Goal: Entertainment & Leisure: Browse casually

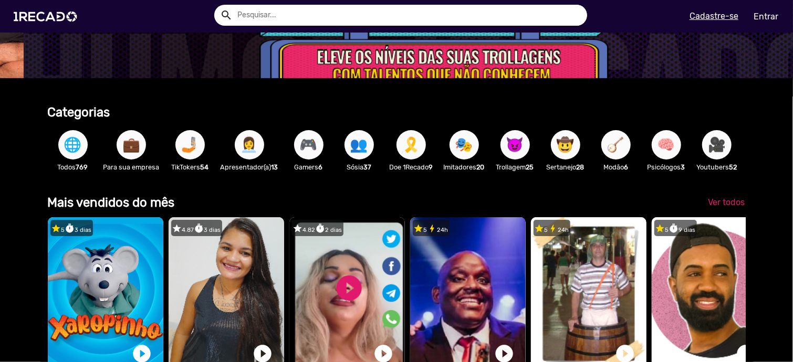
scroll to position [158, 0]
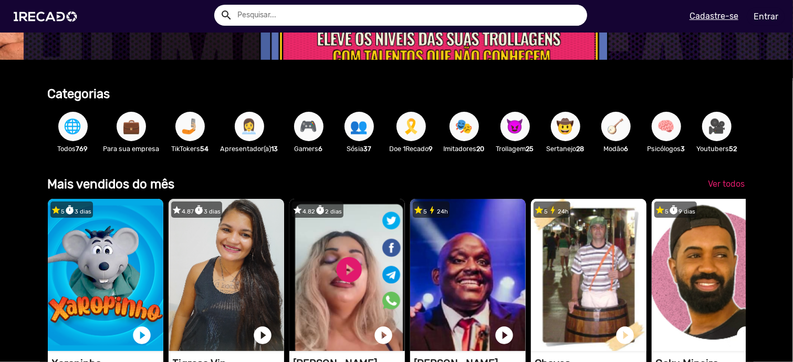
click at [247, 129] on span "👩‍💼" at bounding box center [249, 126] width 18 height 29
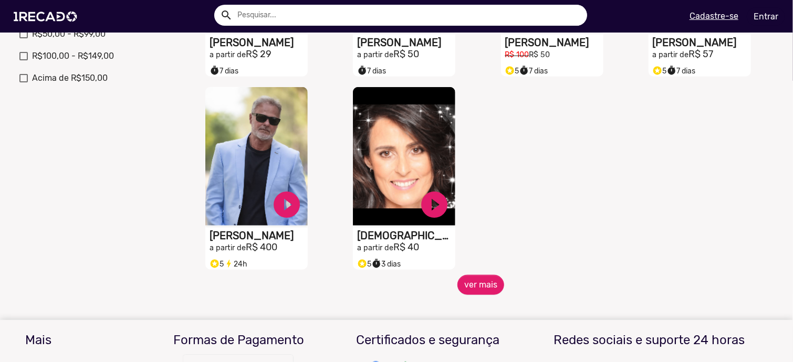
scroll to position [368, 0]
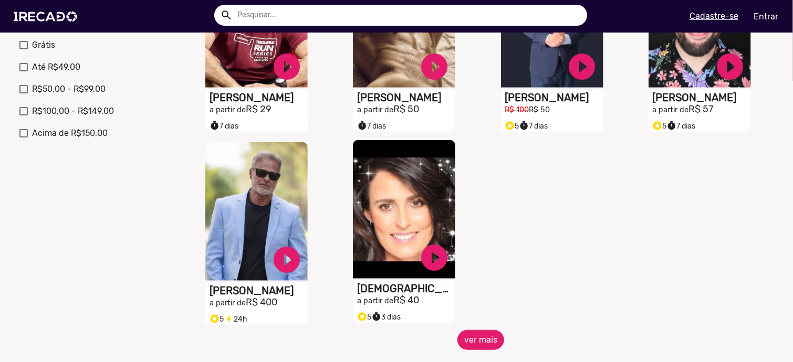
click at [410, 222] on video "S1RECADO vídeos dedicados para fãs e empresas" at bounding box center [404, 209] width 102 height 139
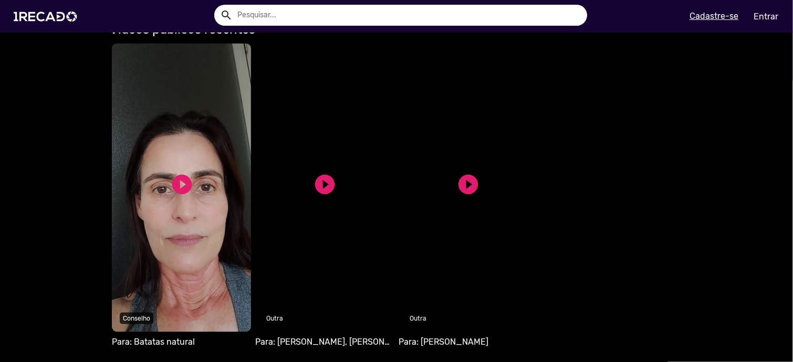
scroll to position [683, 0]
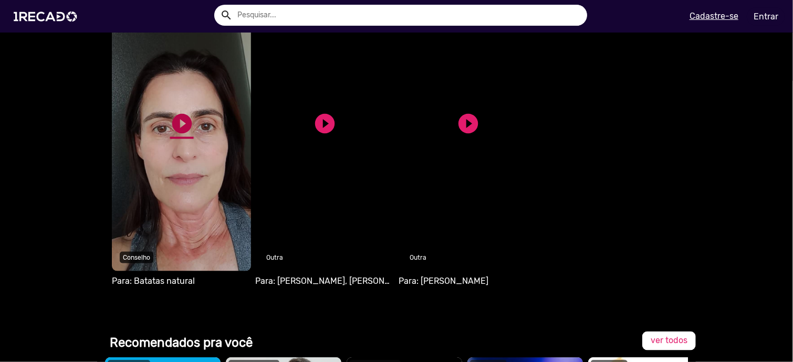
click at [178, 125] on link "play_circle_filled" at bounding box center [182, 124] width 24 height 24
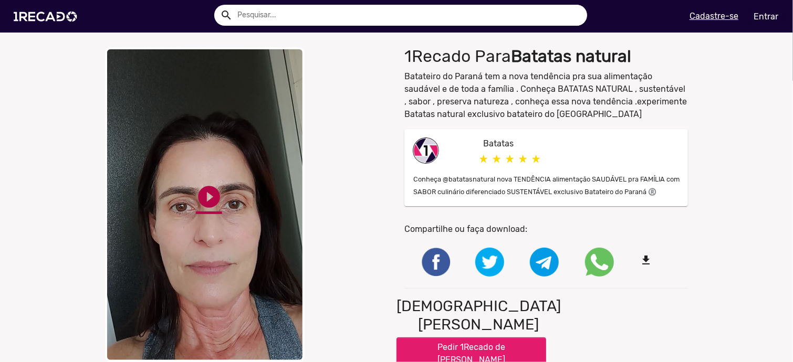
click at [203, 196] on link "play_circle_filled" at bounding box center [209, 197] width 26 height 26
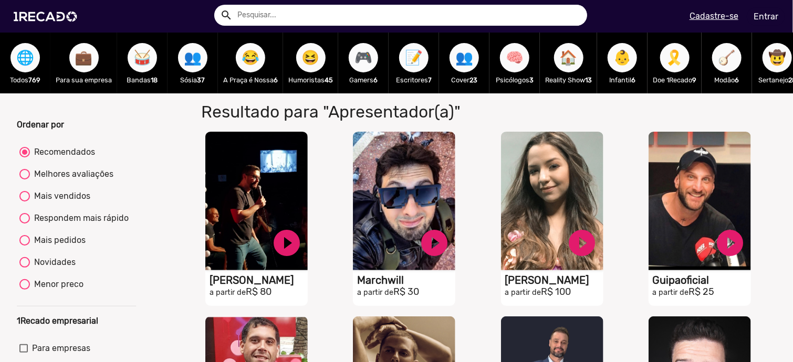
click at [80, 64] on span "💼" at bounding box center [84, 57] width 18 height 29
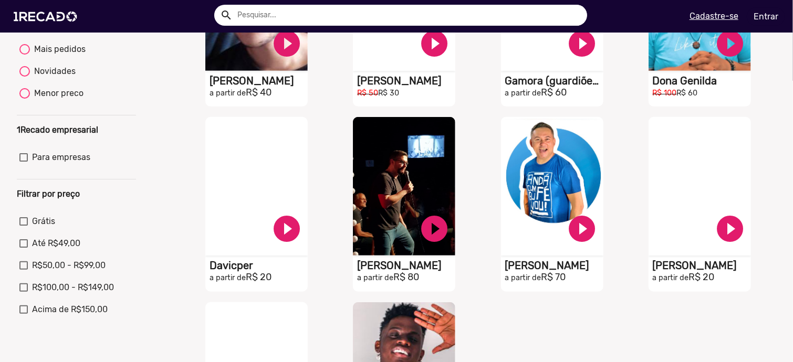
scroll to position [158, 0]
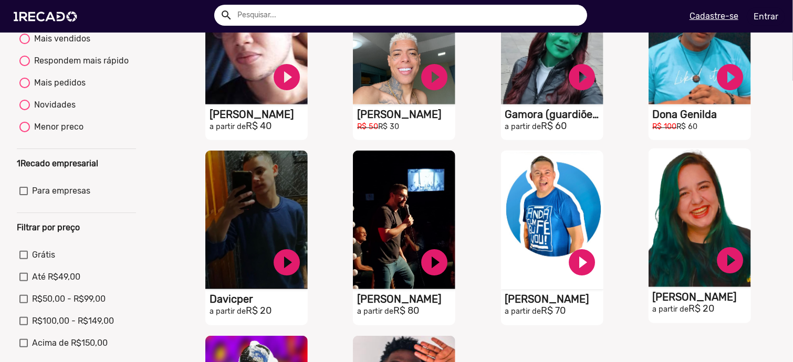
click at [699, 253] on video "S1RECADO vídeos dedicados para fãs e empresas" at bounding box center [699, 218] width 102 height 139
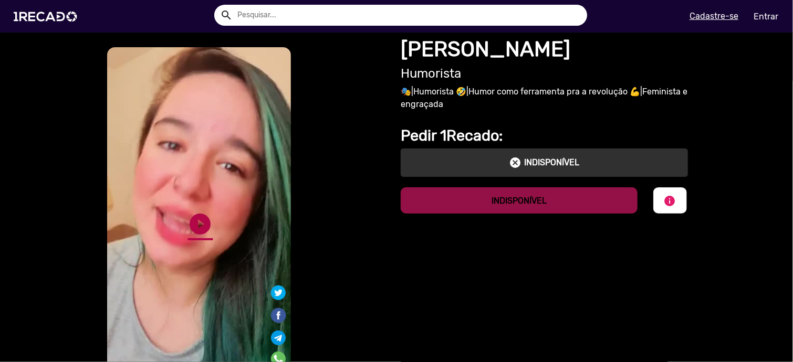
click at [193, 224] on link "play_circle_filled" at bounding box center [200, 224] width 25 height 25
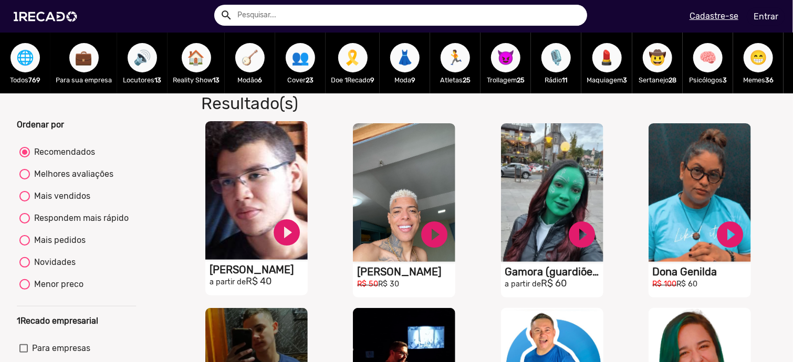
click at [264, 208] on video "S1RECADO vídeos dedicados para fãs e empresas" at bounding box center [256, 190] width 102 height 139
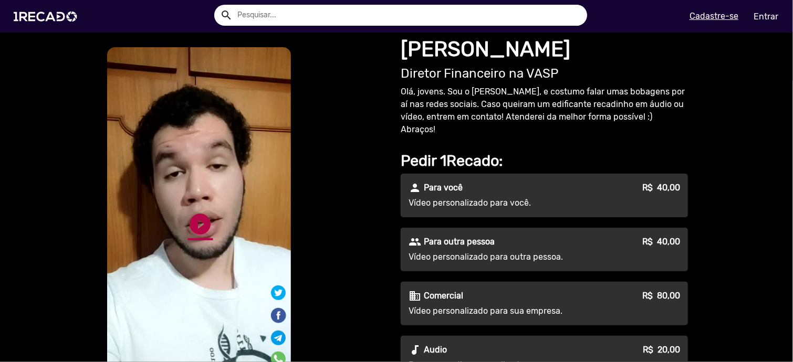
click at [198, 224] on link "play_circle_filled" at bounding box center [200, 224] width 25 height 25
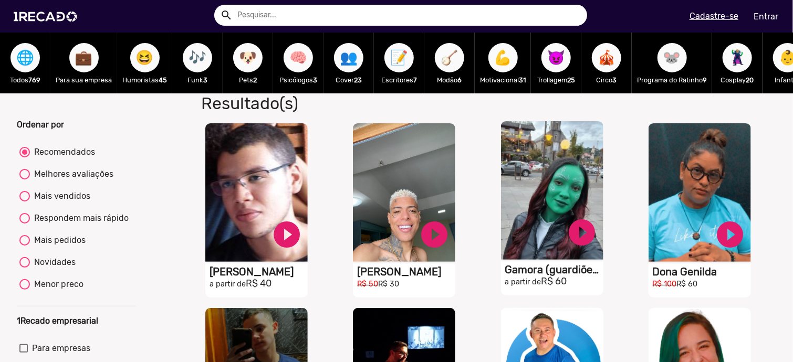
click at [553, 229] on video "S1RECADO vídeos dedicados para fãs e empresas" at bounding box center [552, 190] width 102 height 139
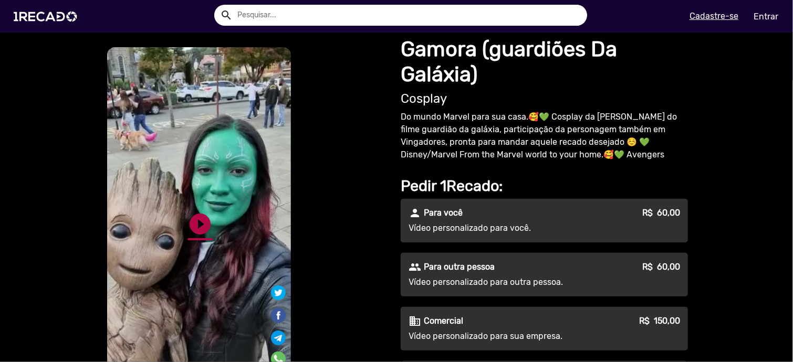
click at [200, 224] on link "play_circle_filled" at bounding box center [200, 224] width 25 height 25
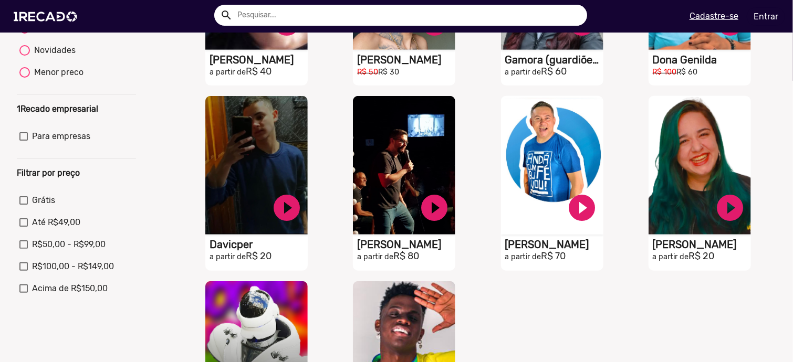
scroll to position [210, 0]
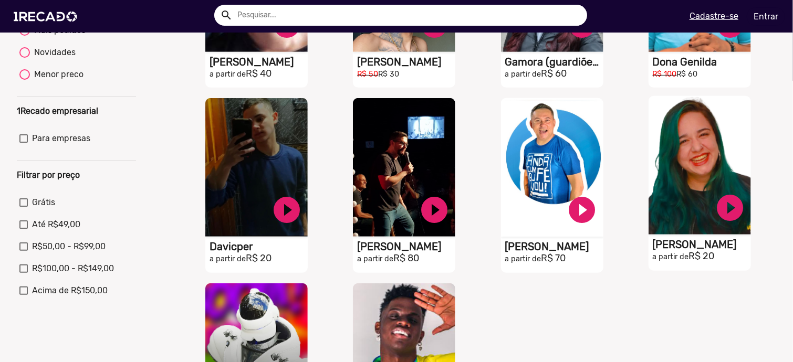
click at [694, 194] on video "S1RECADO vídeos dedicados para fãs e empresas" at bounding box center [699, 165] width 102 height 139
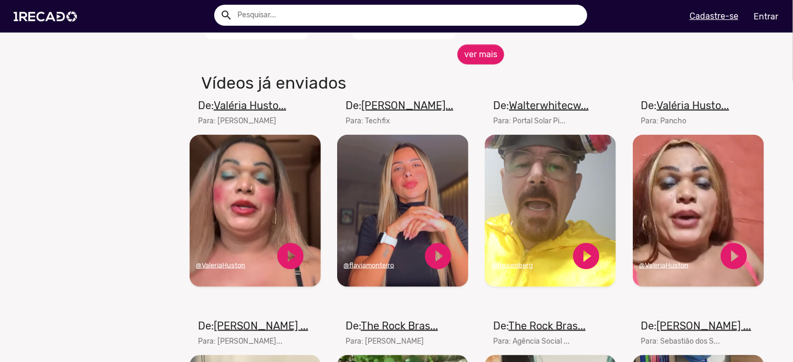
scroll to position [613, 0]
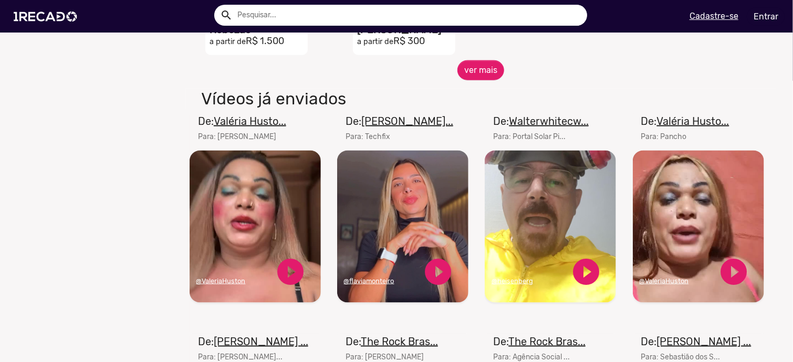
click at [397, 252] on video "Seu navegador não reproduz vídeo em HTML5" at bounding box center [402, 227] width 131 height 152
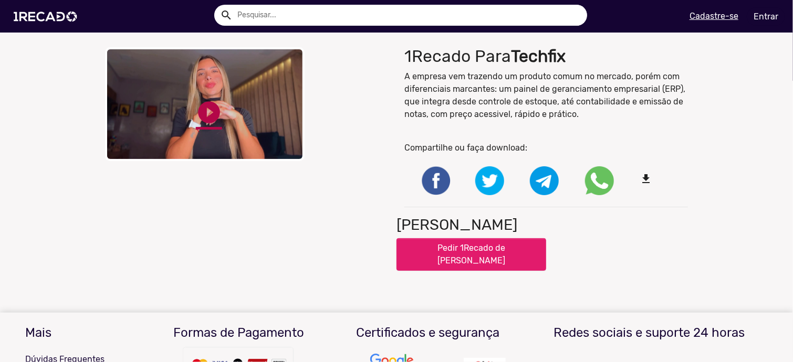
click at [204, 114] on link "play_circle_filled" at bounding box center [209, 112] width 26 height 26
click at [204, 125] on link "play_circle_filled" at bounding box center [209, 112] width 26 height 26
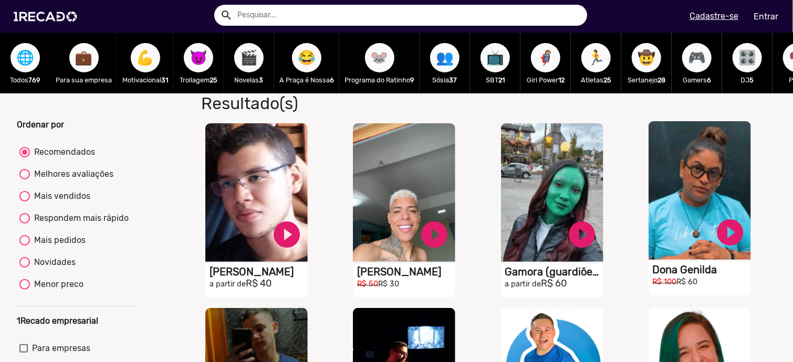
click at [705, 220] on video "S1RECADO vídeos dedicados para fãs e empresas" at bounding box center [699, 190] width 102 height 139
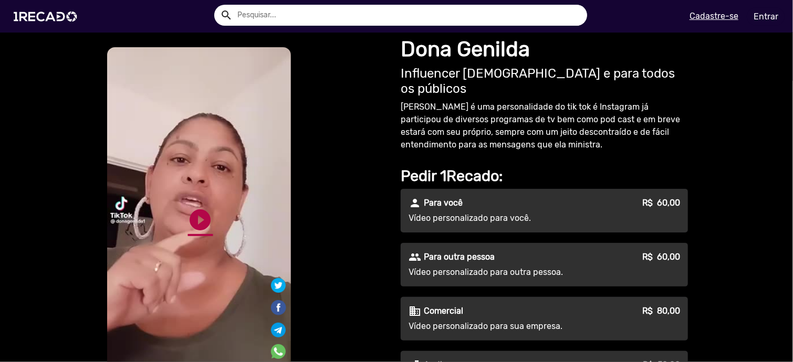
click at [203, 219] on link "play_circle_filled" at bounding box center [200, 219] width 25 height 25
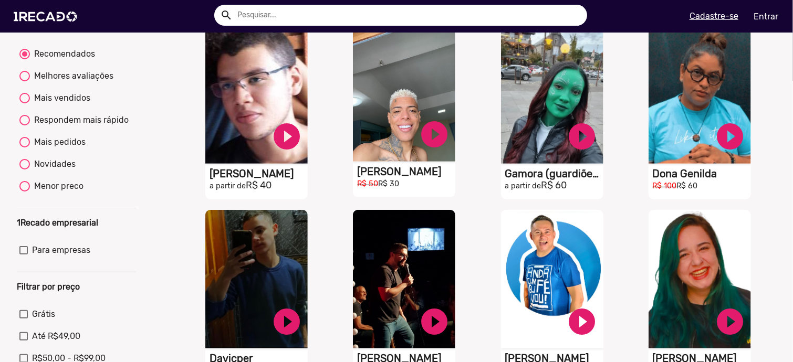
scroll to position [105, 0]
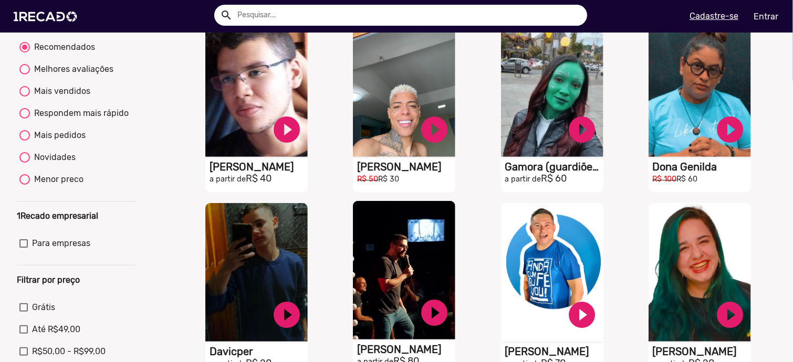
click at [397, 305] on video "S1RECADO vídeos dedicados para fãs e empresas" at bounding box center [404, 270] width 102 height 139
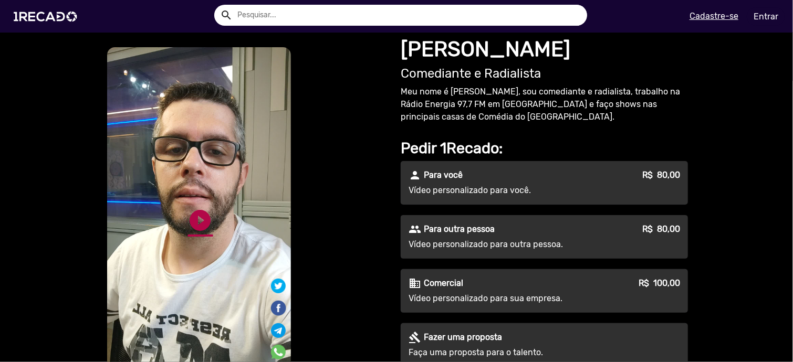
click at [193, 222] on link "play_circle_filled" at bounding box center [200, 220] width 25 height 25
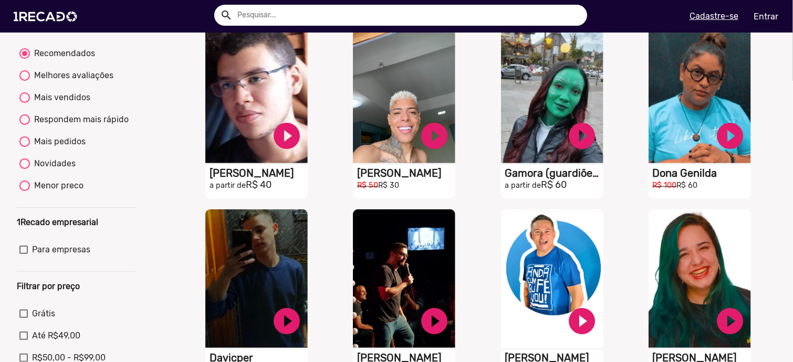
scroll to position [158, 0]
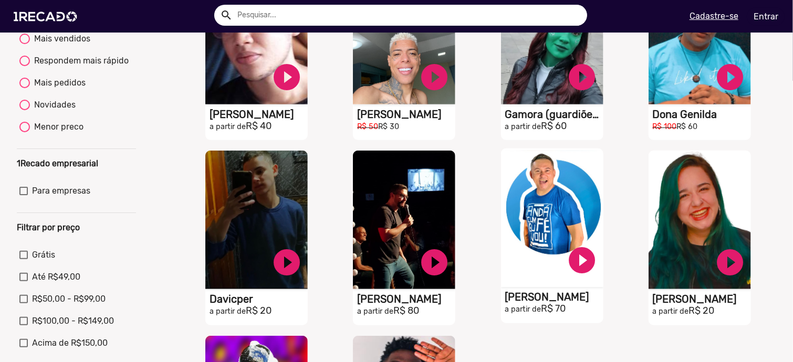
click at [540, 234] on video "S1RECADO vídeos dedicados para fãs e empresas" at bounding box center [552, 218] width 102 height 139
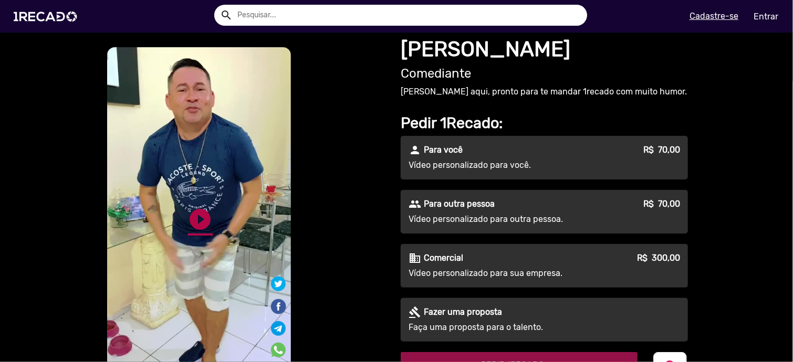
click at [197, 217] on link "play_circle_filled" at bounding box center [200, 219] width 25 height 25
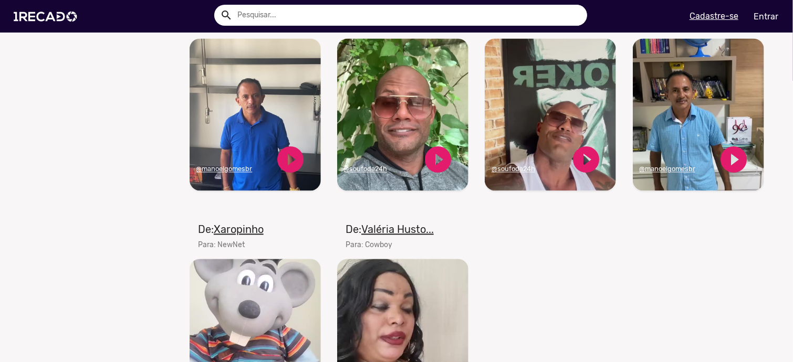
scroll to position [893, 0]
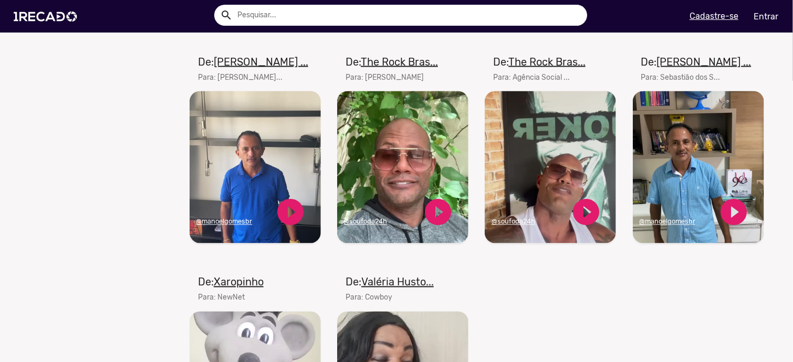
click at [250, 196] on video "Seu navegador não reproduz vídeo em HTML5" at bounding box center [255, 167] width 131 height 152
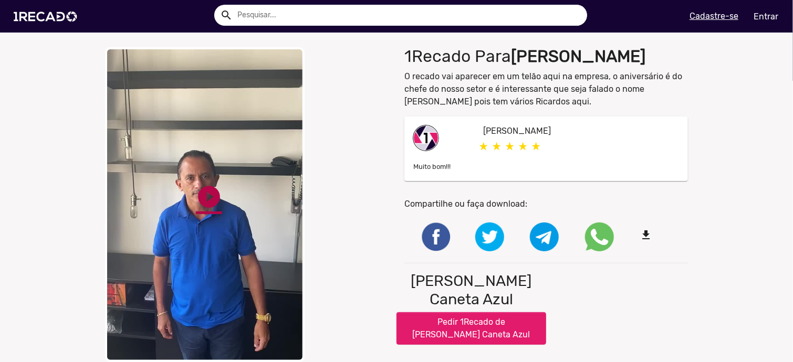
click at [206, 200] on link "play_circle_filled" at bounding box center [209, 197] width 26 height 26
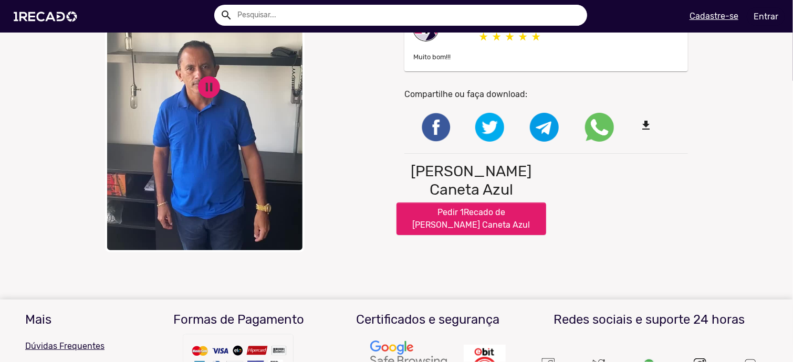
scroll to position [105, 0]
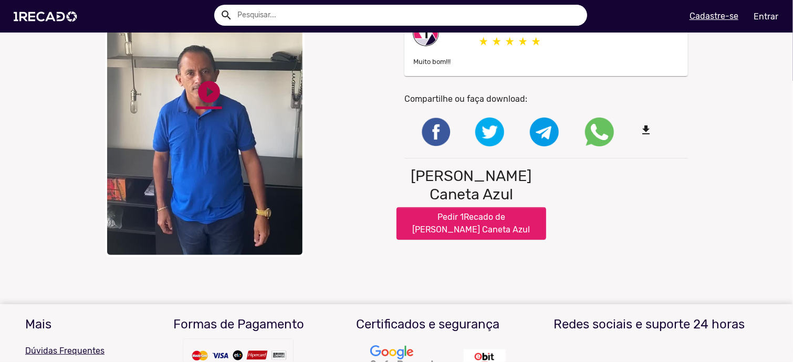
click at [205, 93] on link "play_circle_filled" at bounding box center [209, 92] width 26 height 26
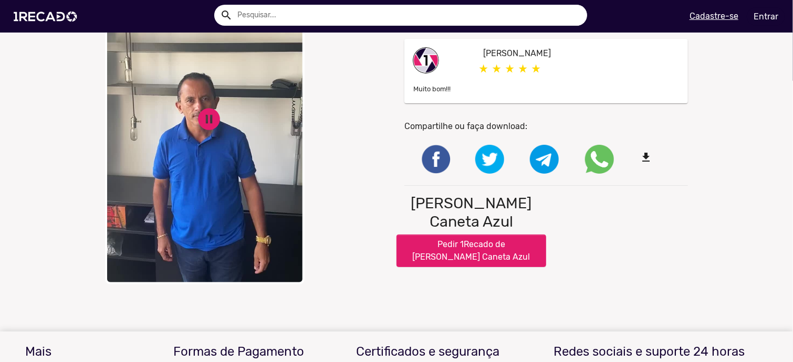
scroll to position [0, 0]
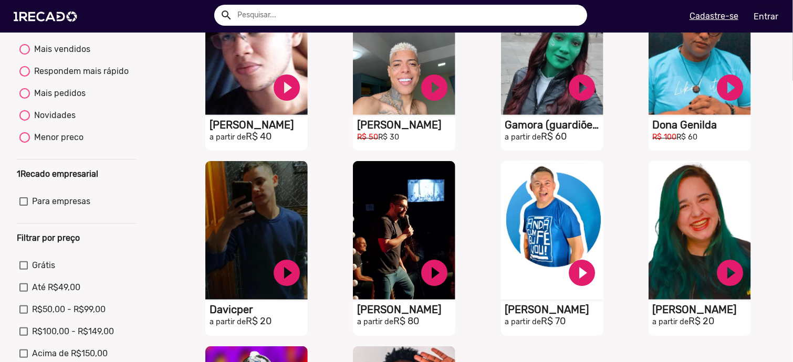
scroll to position [158, 0]
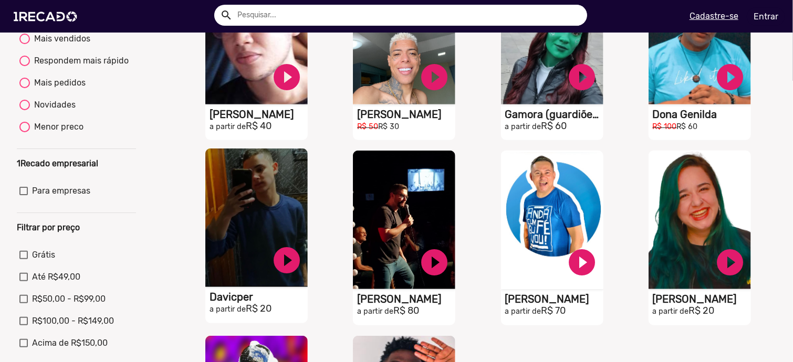
click at [253, 234] on video "S1RECADO vídeos dedicados para fãs e empresas" at bounding box center [256, 218] width 102 height 139
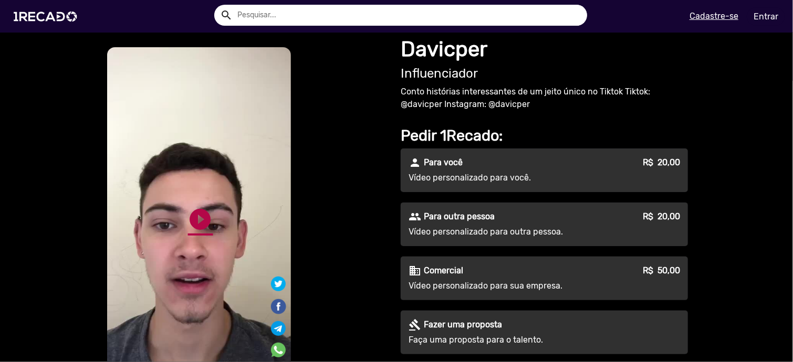
click at [196, 222] on link "play_circle_filled" at bounding box center [200, 219] width 25 height 25
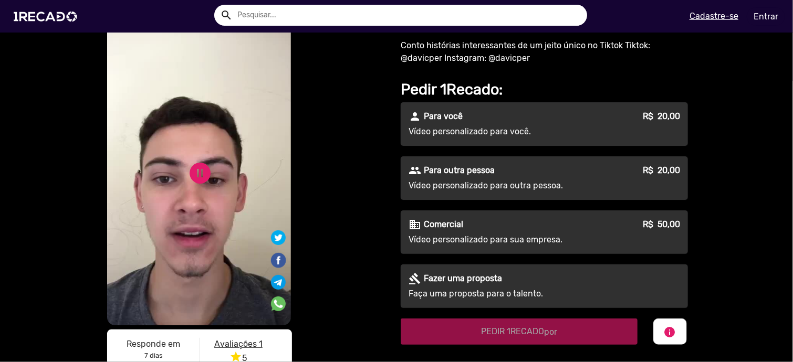
scroll to position [53, 0]
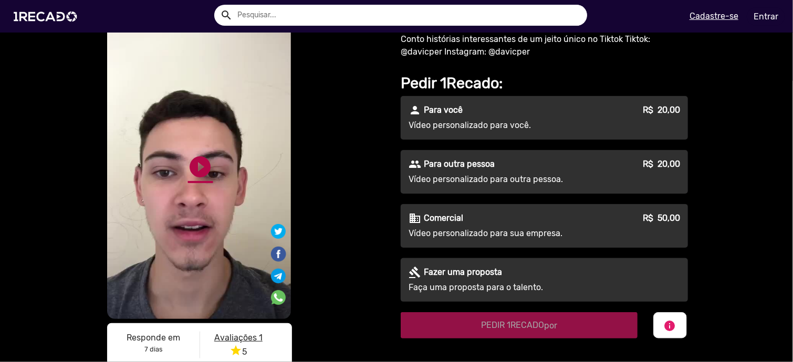
click at [196, 170] on link "play_circle_filled" at bounding box center [200, 166] width 25 height 25
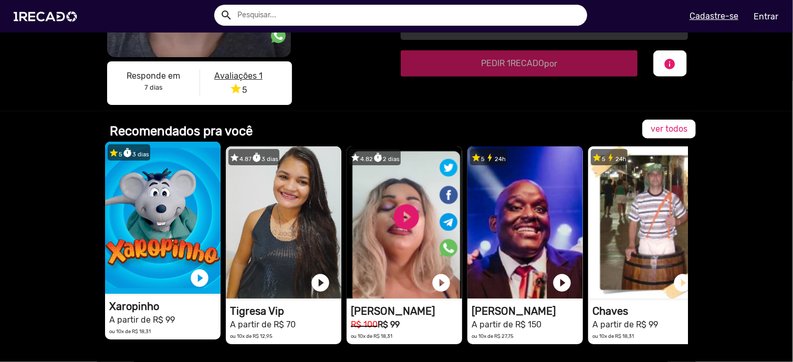
scroll to position [368, 0]
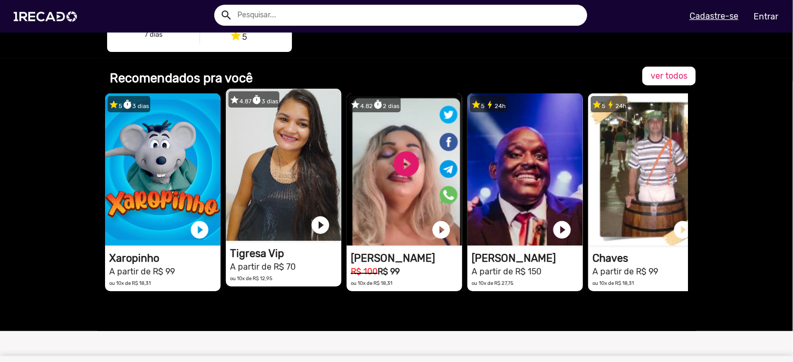
click at [286, 195] on video "1RECADO vídeos dedicados para fãs e empresas" at bounding box center [284, 165] width 116 height 152
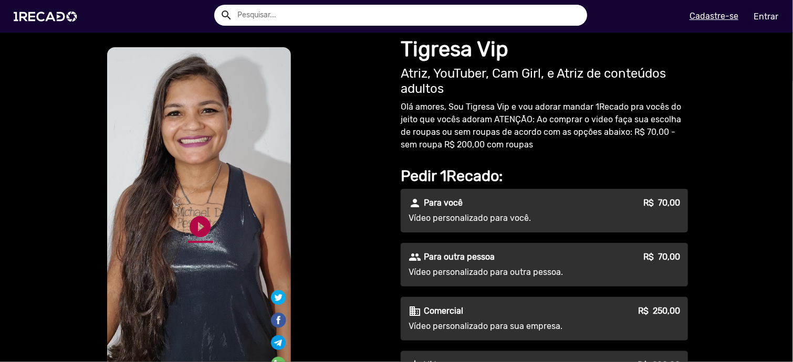
click at [194, 226] on link "play_circle_filled" at bounding box center [200, 226] width 25 height 25
click at [195, 226] on link "play_circle_filled" at bounding box center [200, 226] width 25 height 25
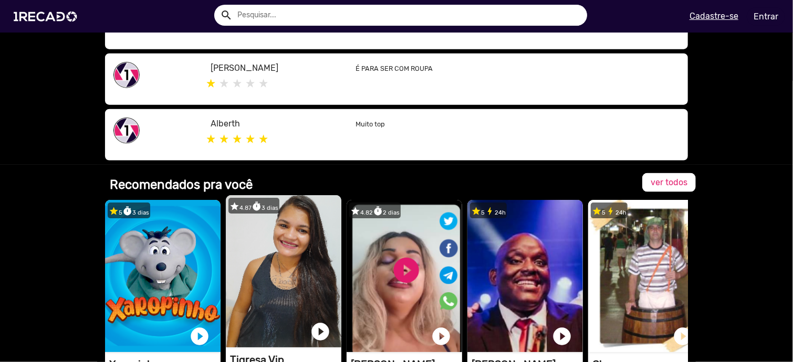
scroll to position [788, 0]
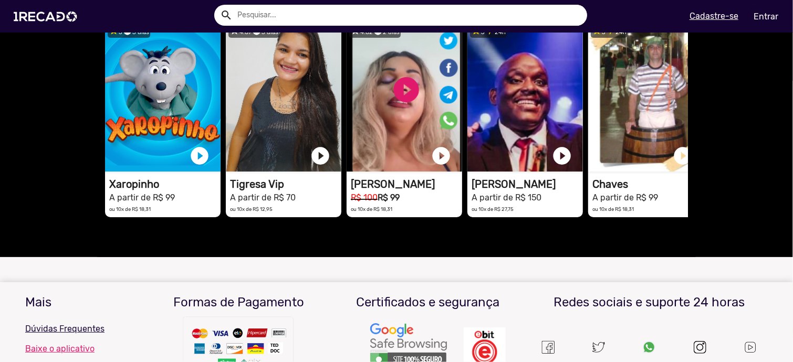
drag, startPoint x: 323, startPoint y: 238, endPoint x: 329, endPoint y: 238, distance: 6.3
click at [329, 238] on div at bounding box center [396, 244] width 583 height 26
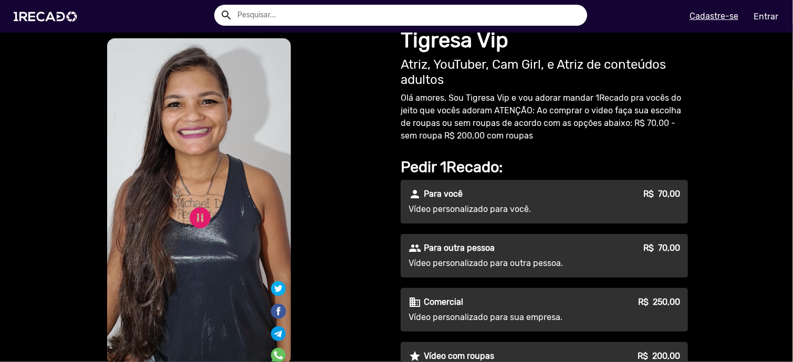
scroll to position [0, 0]
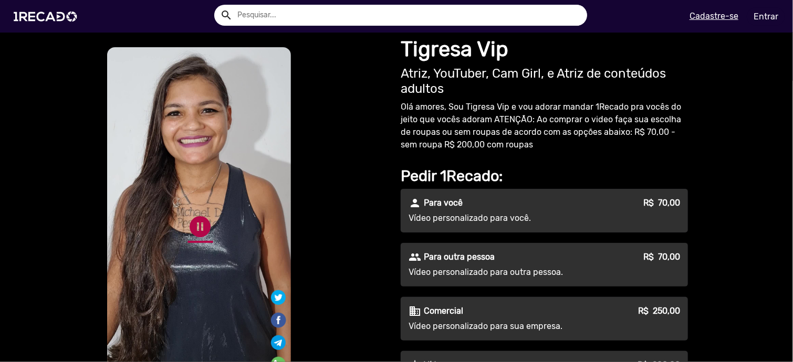
click at [197, 227] on link "pause_circle" at bounding box center [200, 226] width 25 height 25
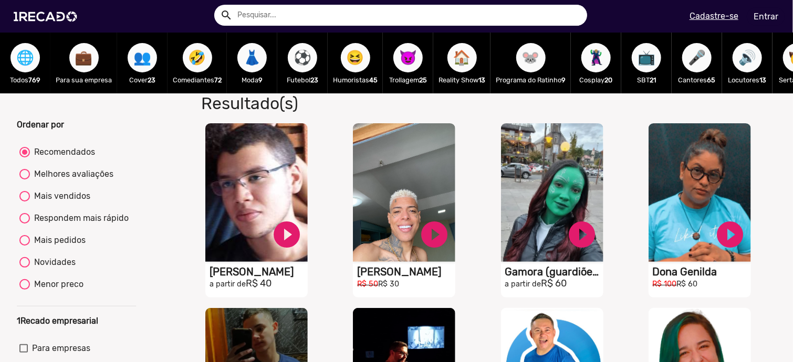
click at [24, 65] on span "🌐" at bounding box center [25, 57] width 18 height 29
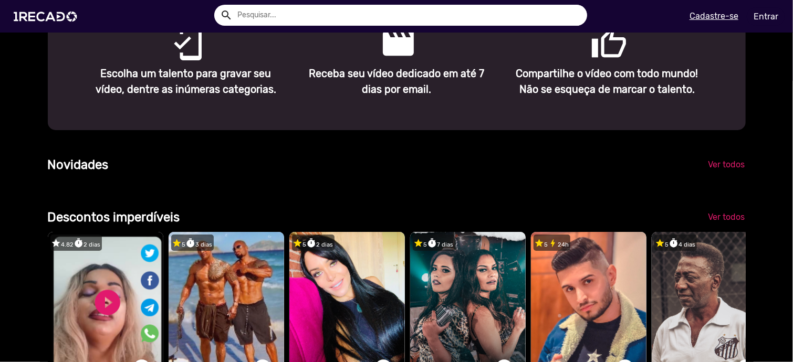
scroll to position [630, 0]
